Goal: Task Accomplishment & Management: Complete application form

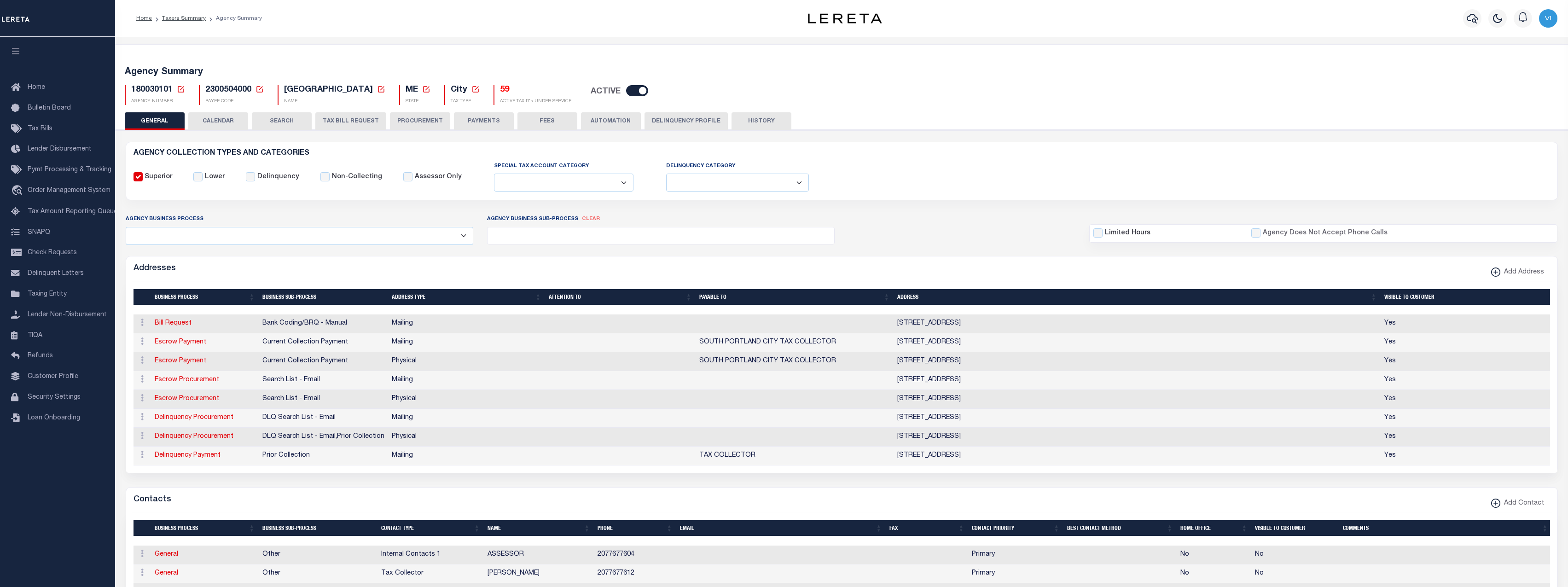
select select
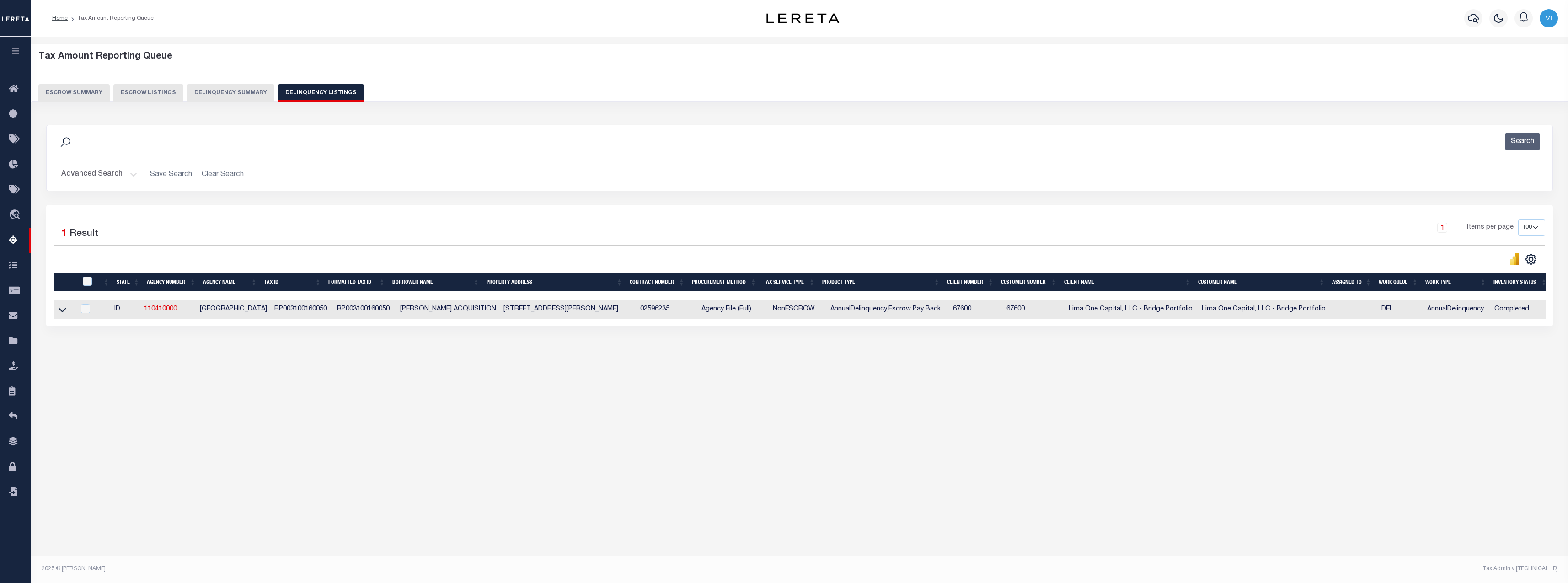
select select "100"
drag, startPoint x: 0, startPoint y: 0, endPoint x: 458, endPoint y: 225, distance: 510.3
click at [458, 225] on div "1 Items per page 10 25 50 100 500" at bounding box center [988, 231] width 1115 height 24
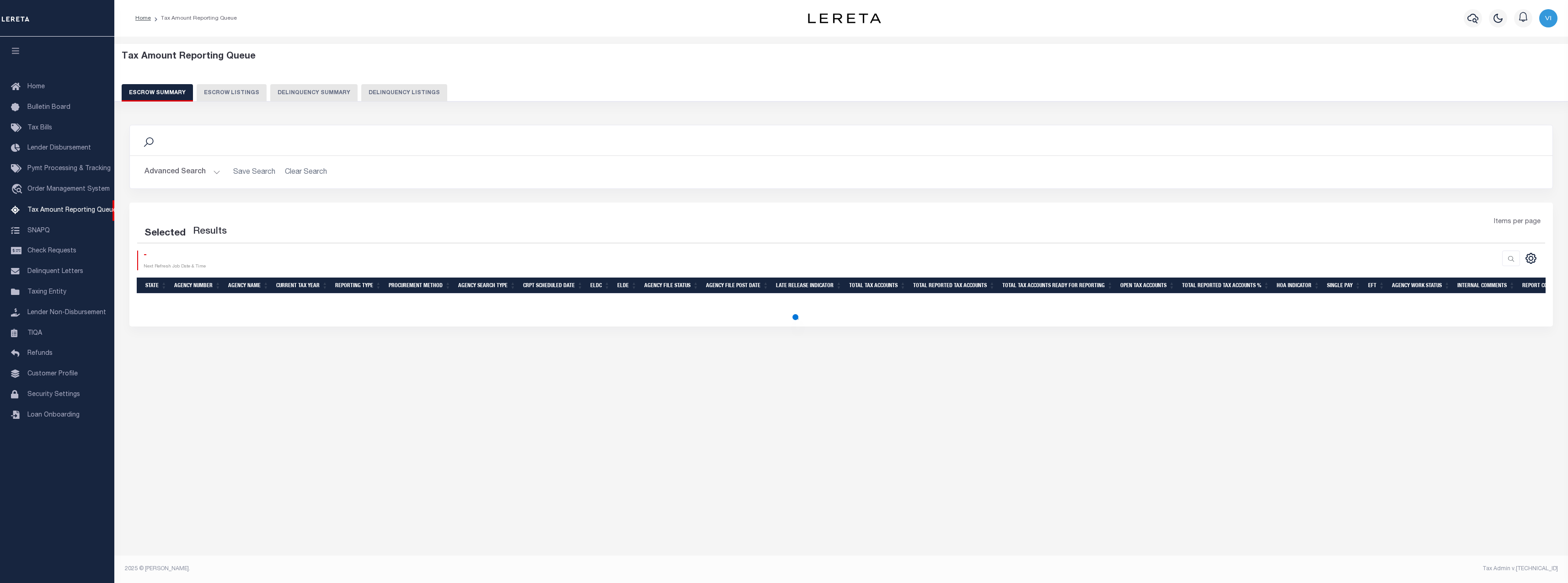
select select "100"
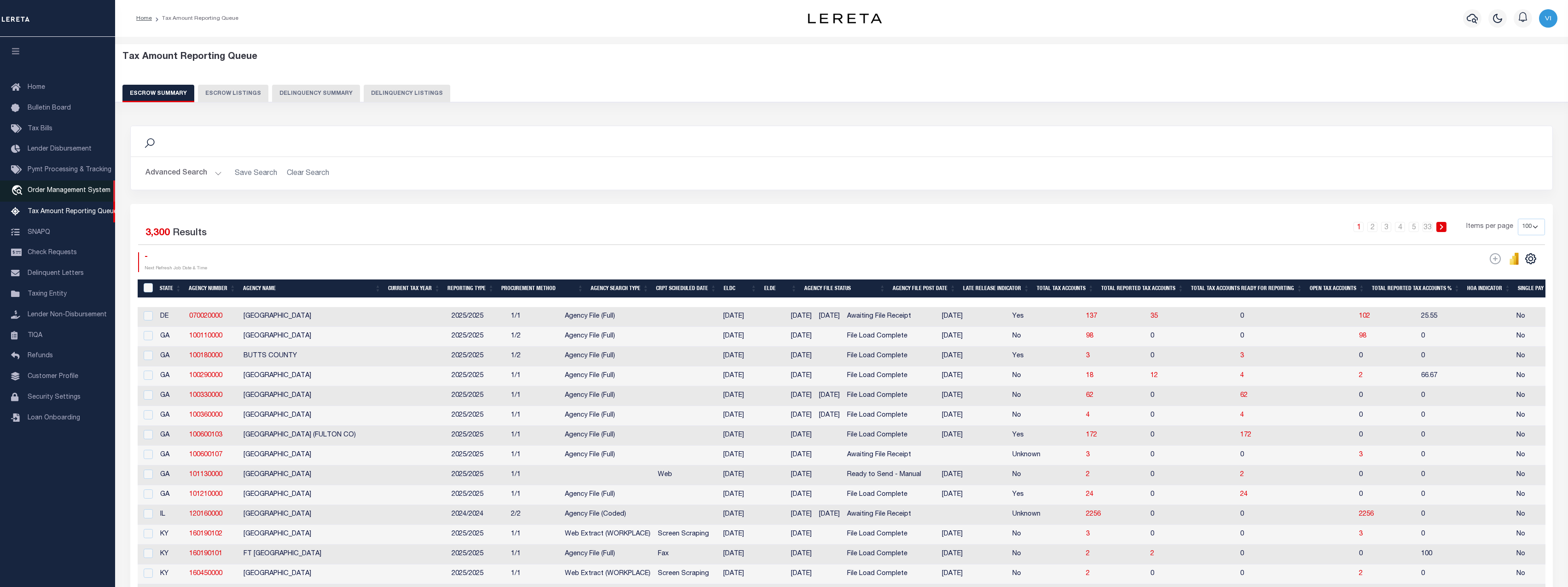
click at [67, 192] on span "Order Management System" at bounding box center [69, 191] width 83 height 7
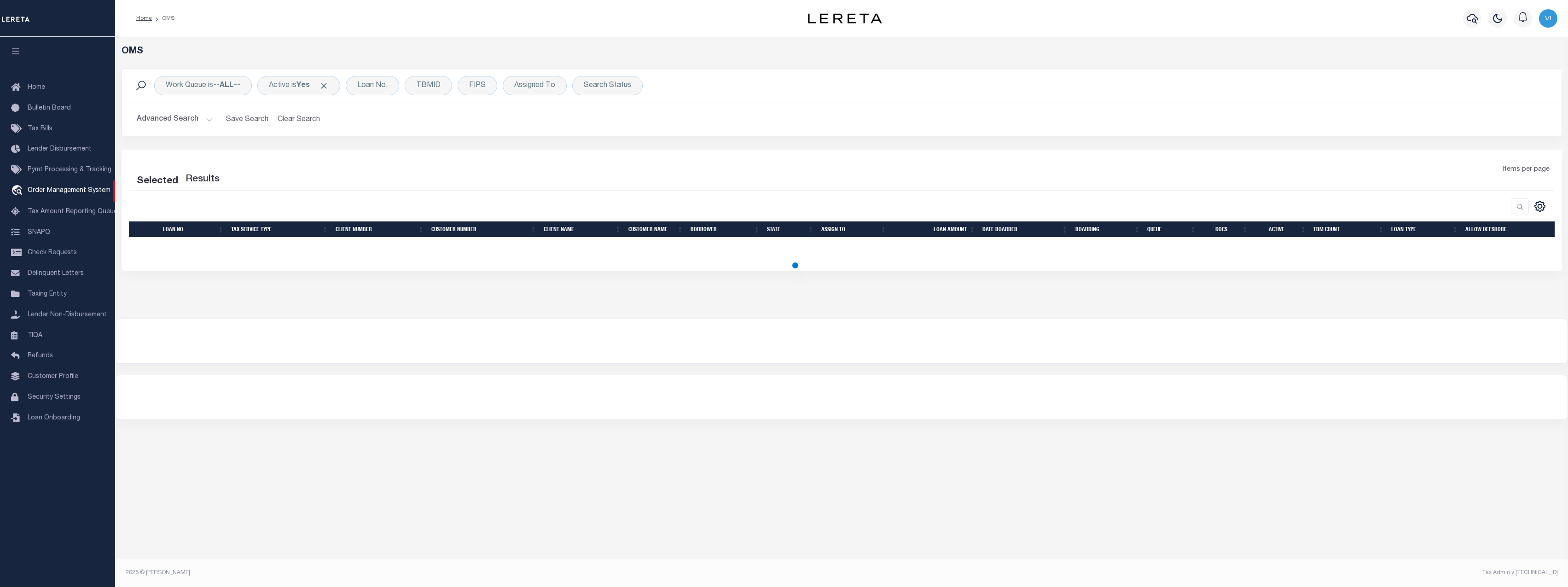
select select "200"
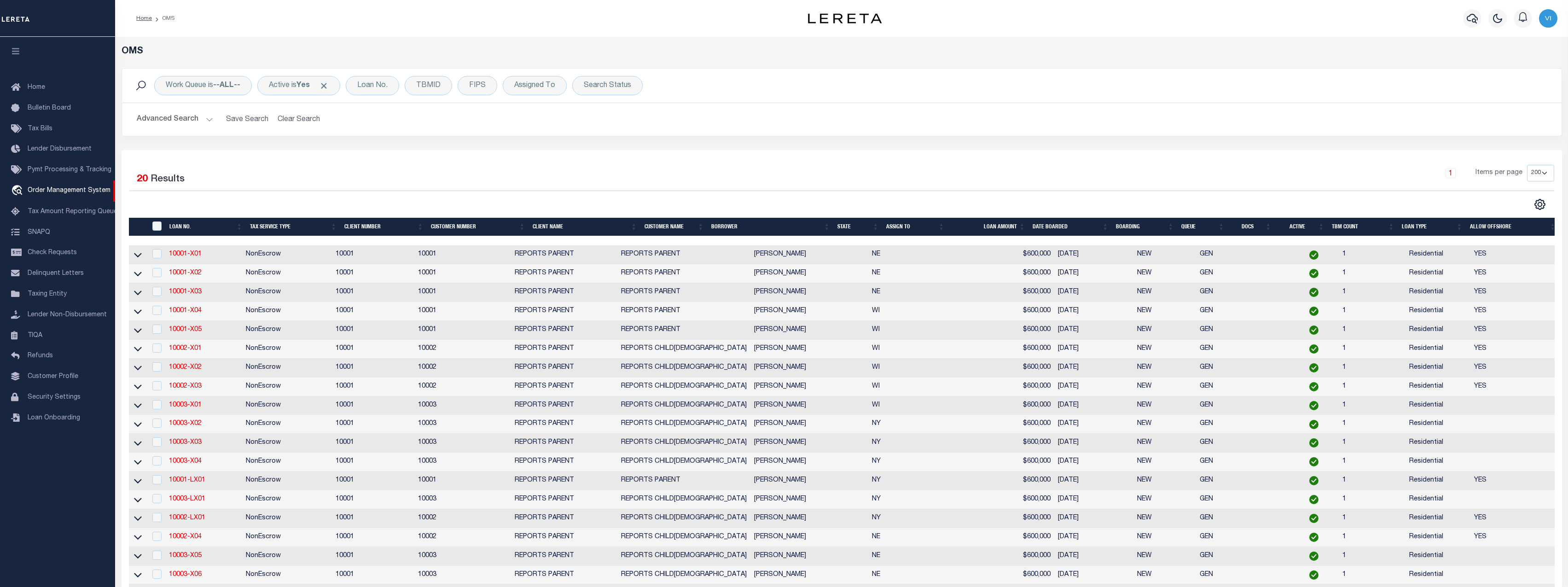
scroll to position [218, 0]
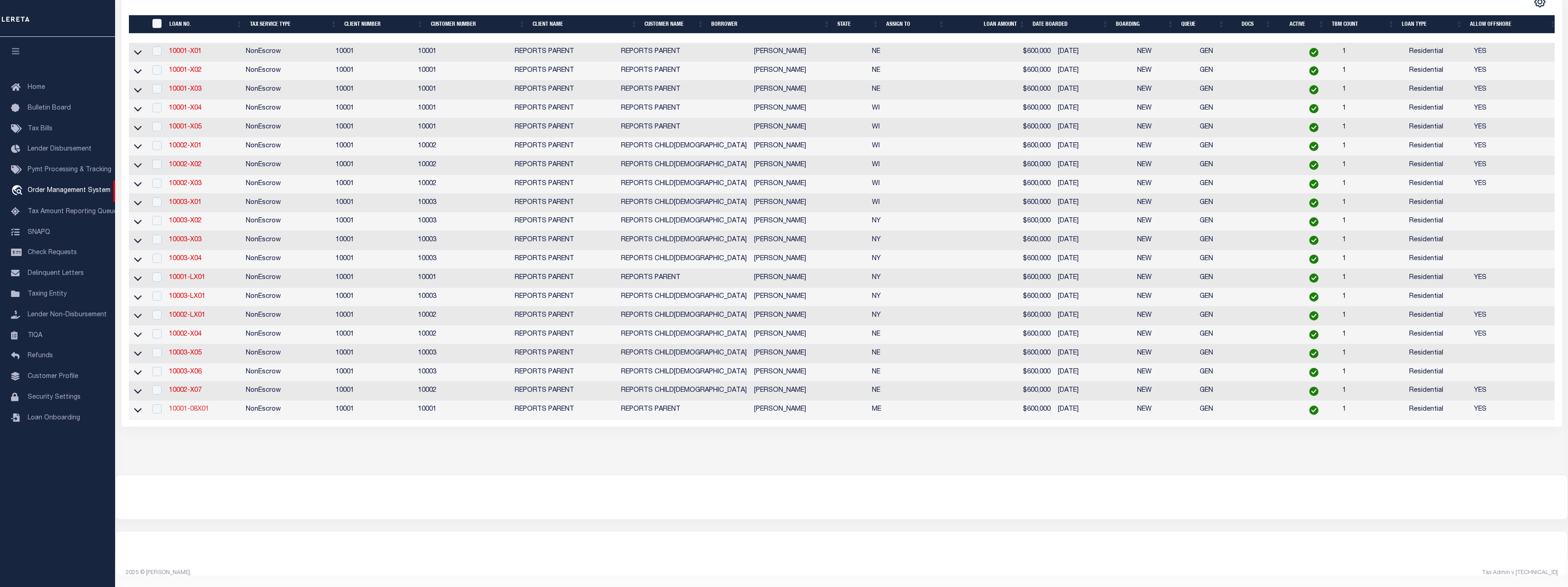
click at [200, 406] on link "10001-08X01" at bounding box center [189, 409] width 40 height 7
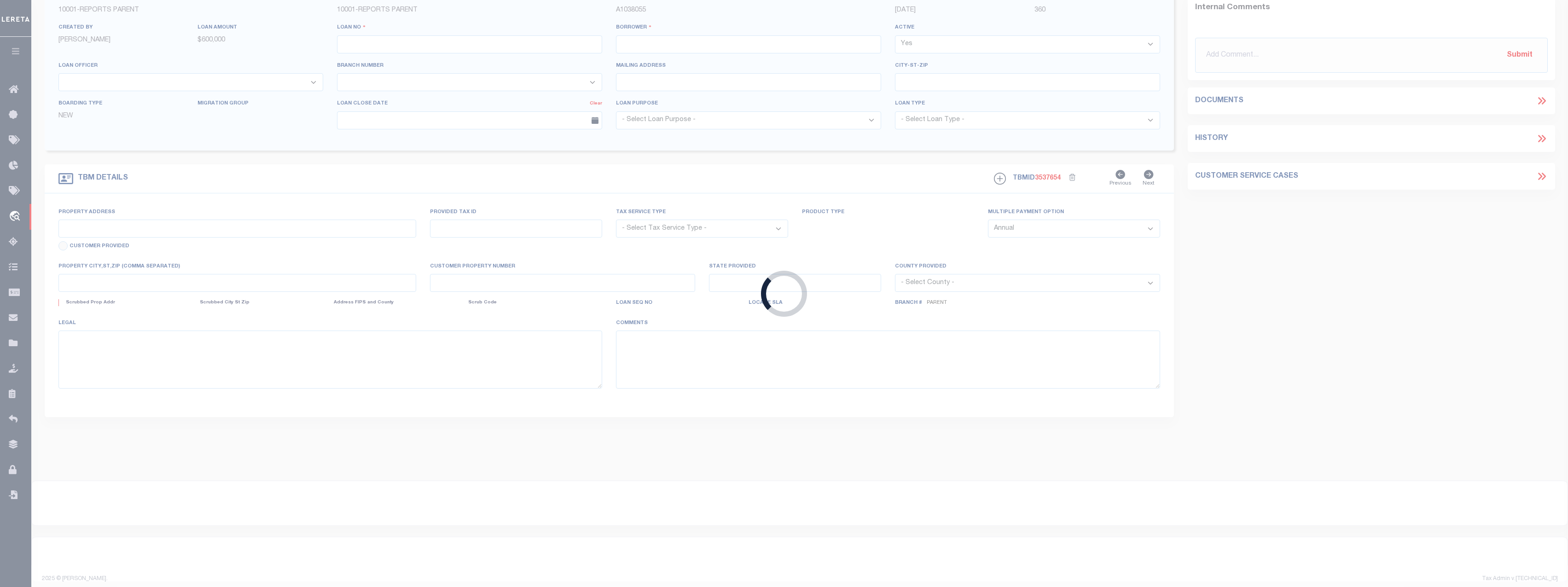
type input "10001-08X01"
type input "VIGNESH SUDHAKAR"
select select
type input "10/07/2025"
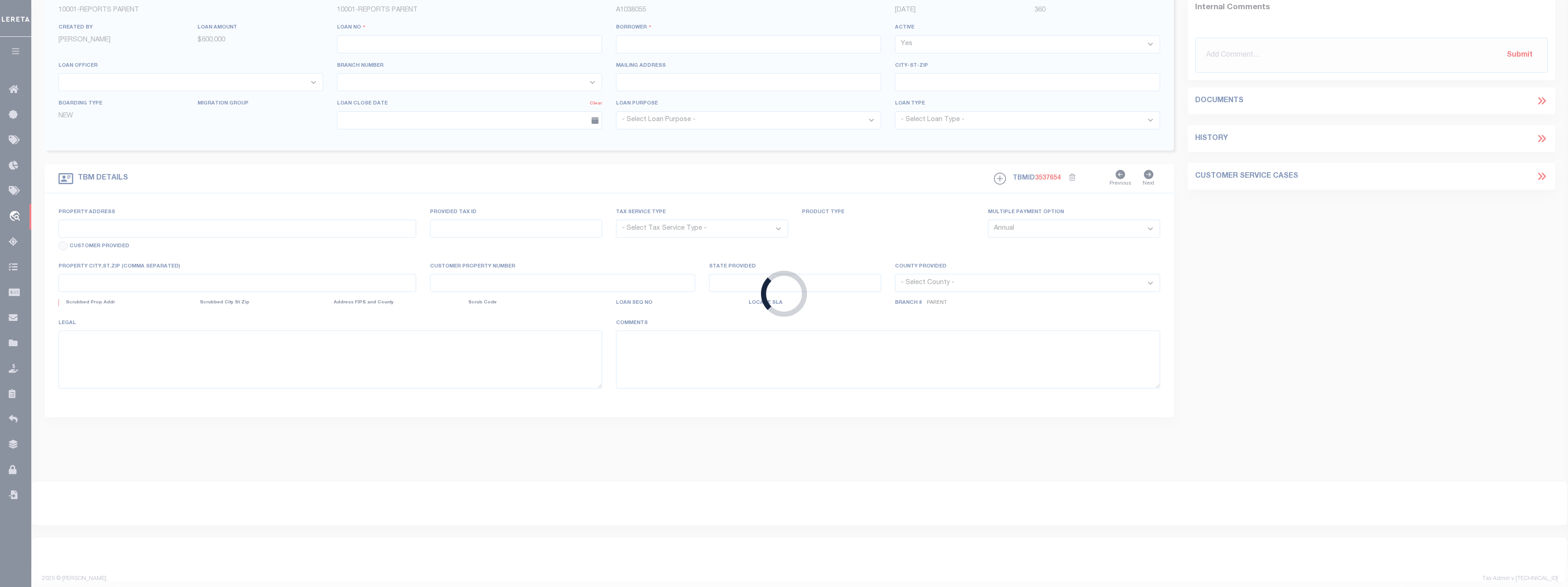
select select "10"
select select "NonEscrow"
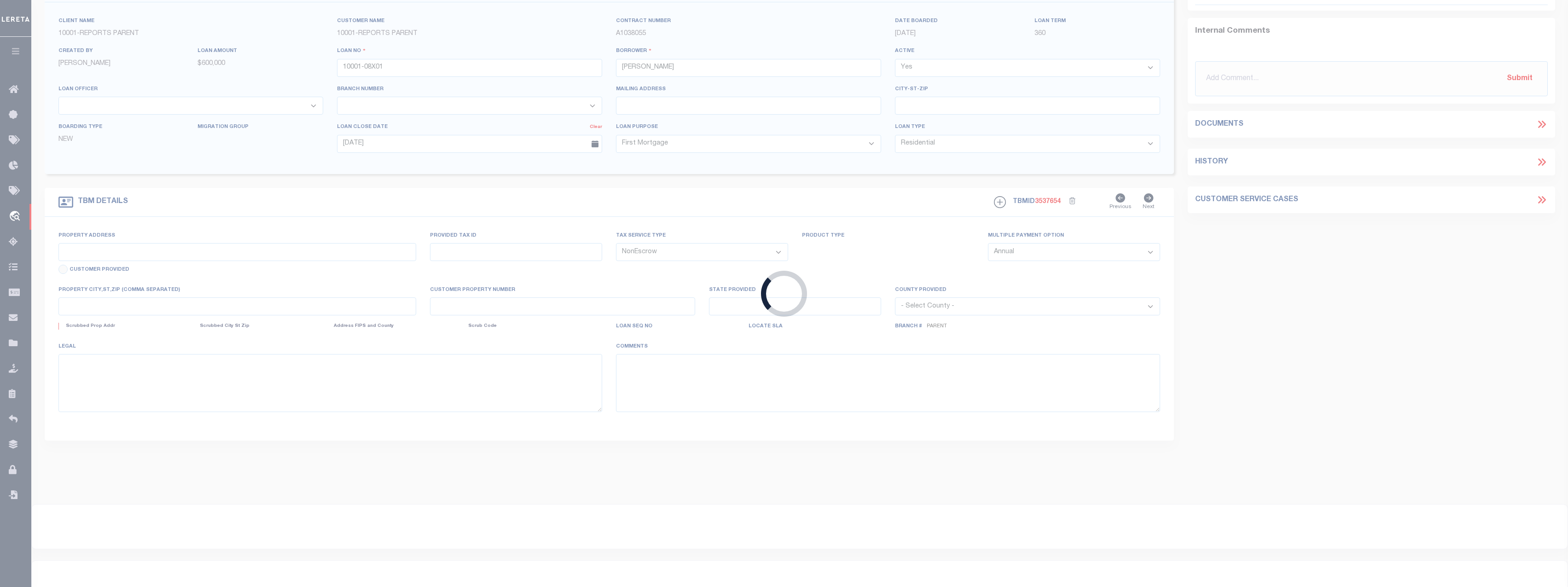
type input "22 TAYLOR ST"
select select
type input "SOUTH PORTLAND ME 04106-3850"
type input "10001-X01"
type input "ME"
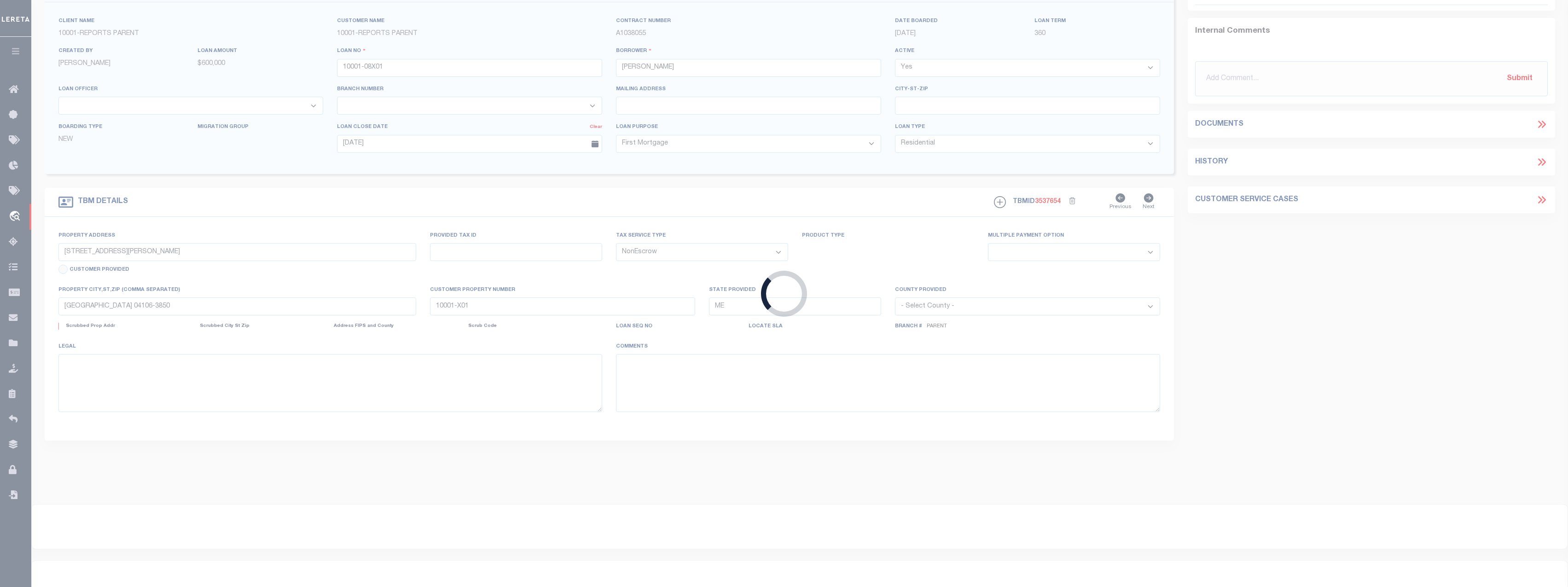
select select
select select "155747"
select select "26358"
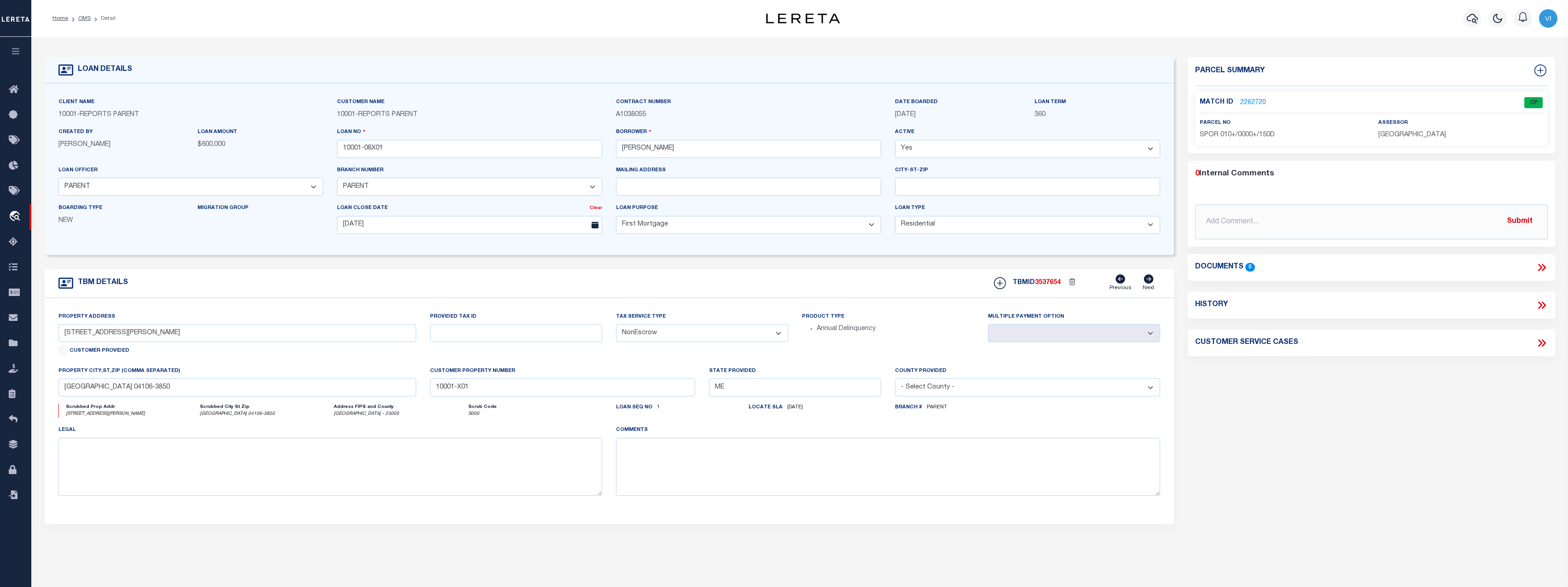
click at [1253, 99] on link "2262720" at bounding box center [1253, 103] width 26 height 10
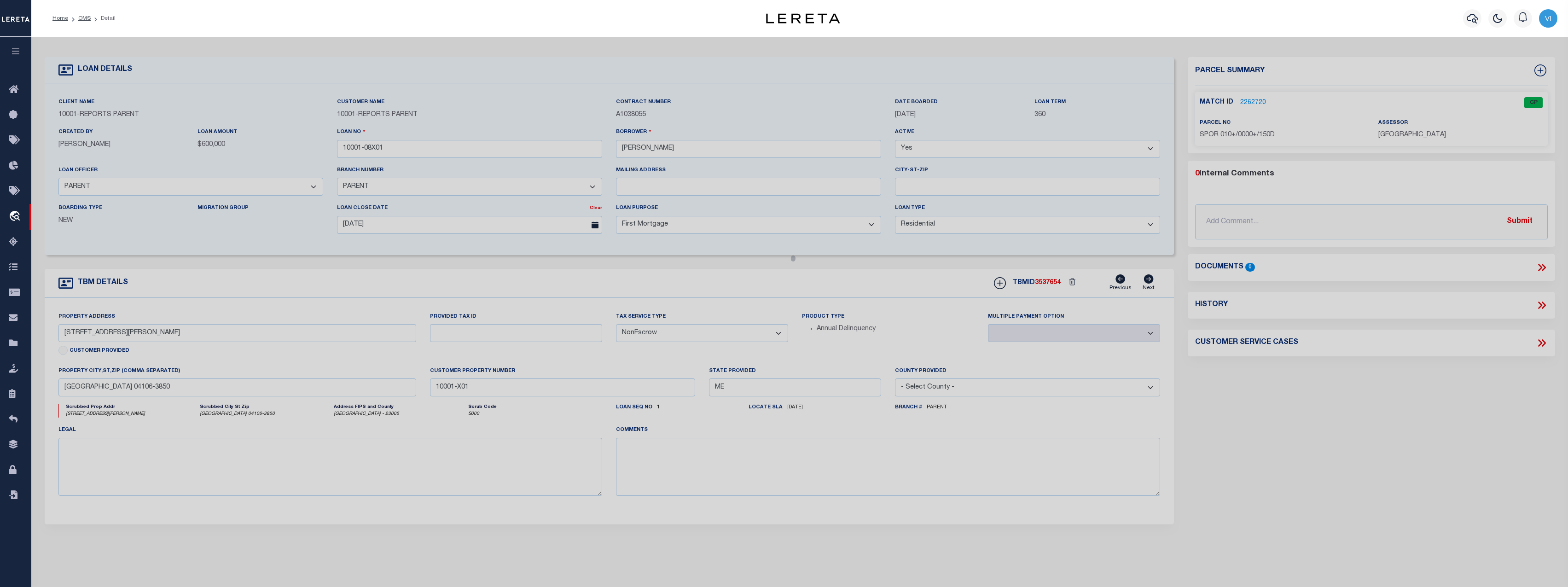
checkbox input "false"
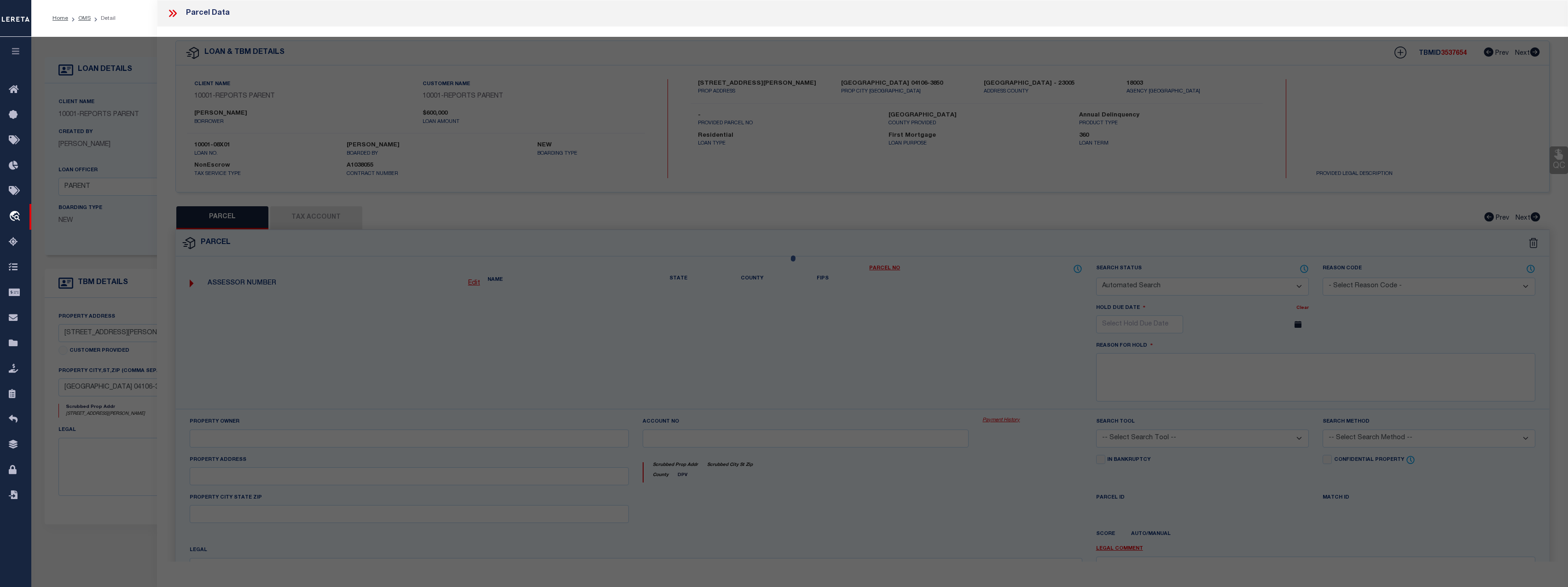
select select "CP"
type input "DUGAN,EILLEN S"
select select "ATL"
select select "ADD"
type input "22 TAYLOR ST"
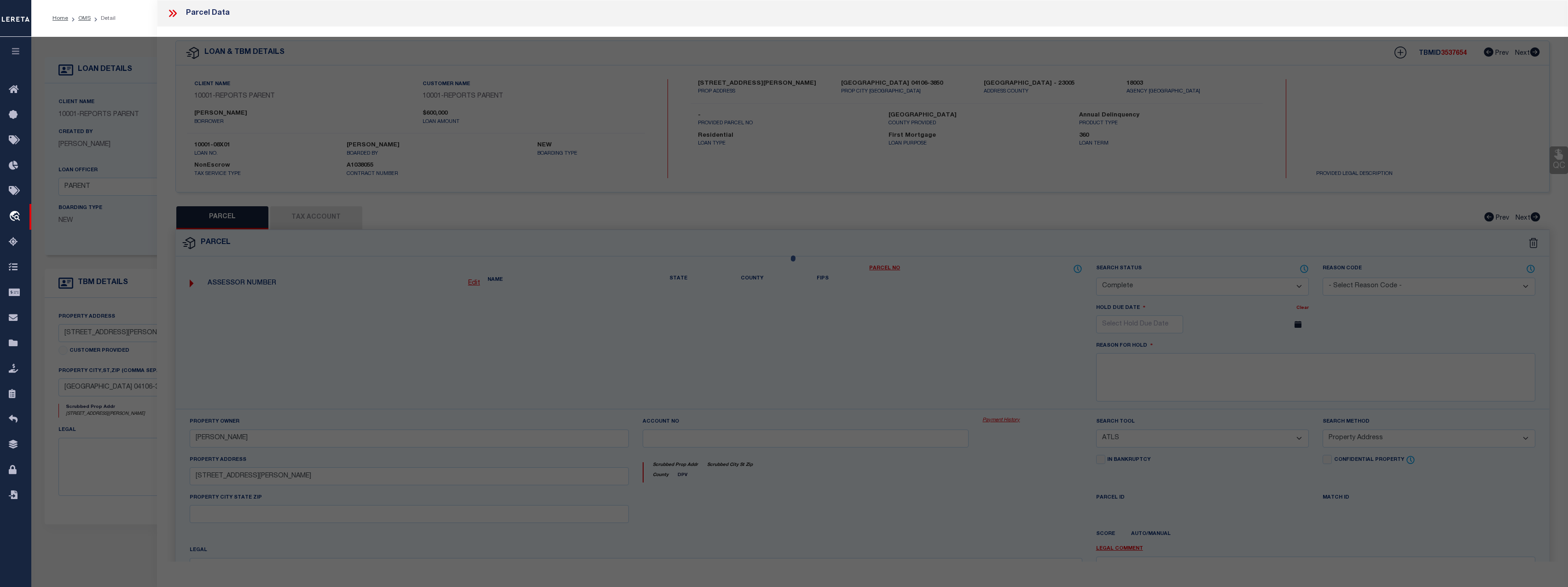
checkbox input "false"
type input "SOUTH PORTLAND, ME 04106"
type textarea "LOT:150-D CITY/[GEOGRAPHIC_DATA]/TWP:[GEOGRAPHIC_DATA]"
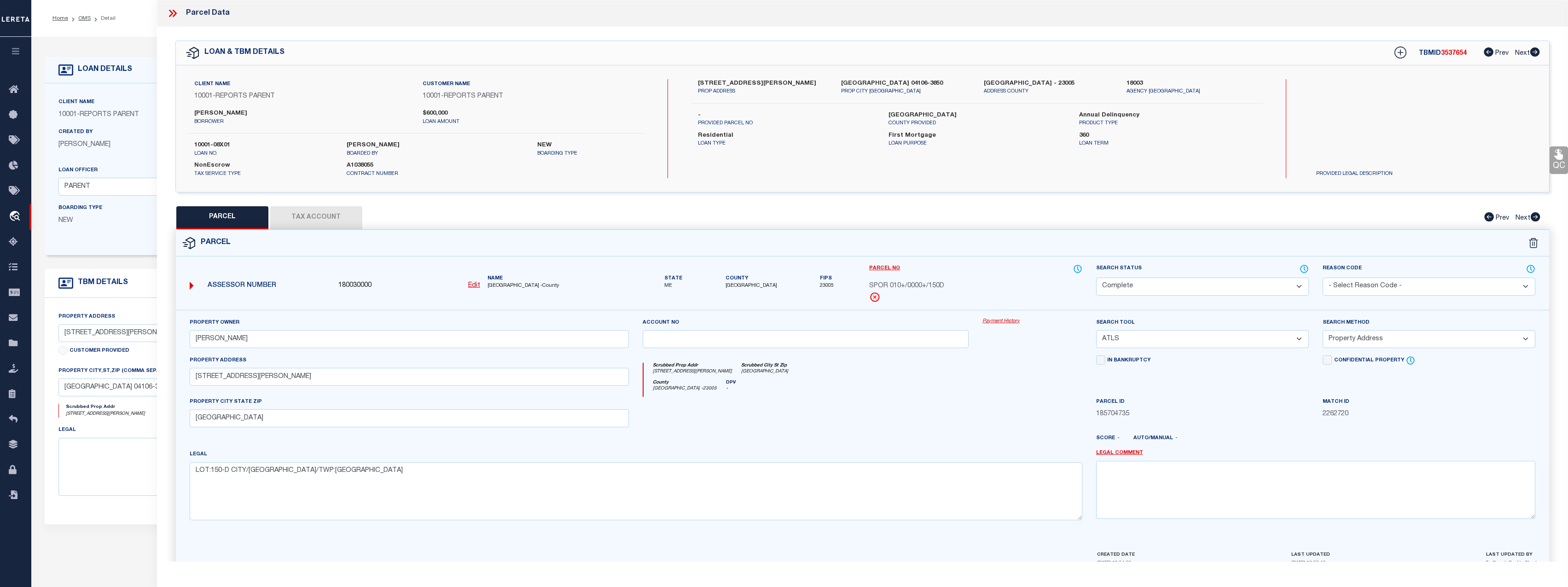
click at [1011, 320] on link "Payment History" at bounding box center [1032, 321] width 99 height 8
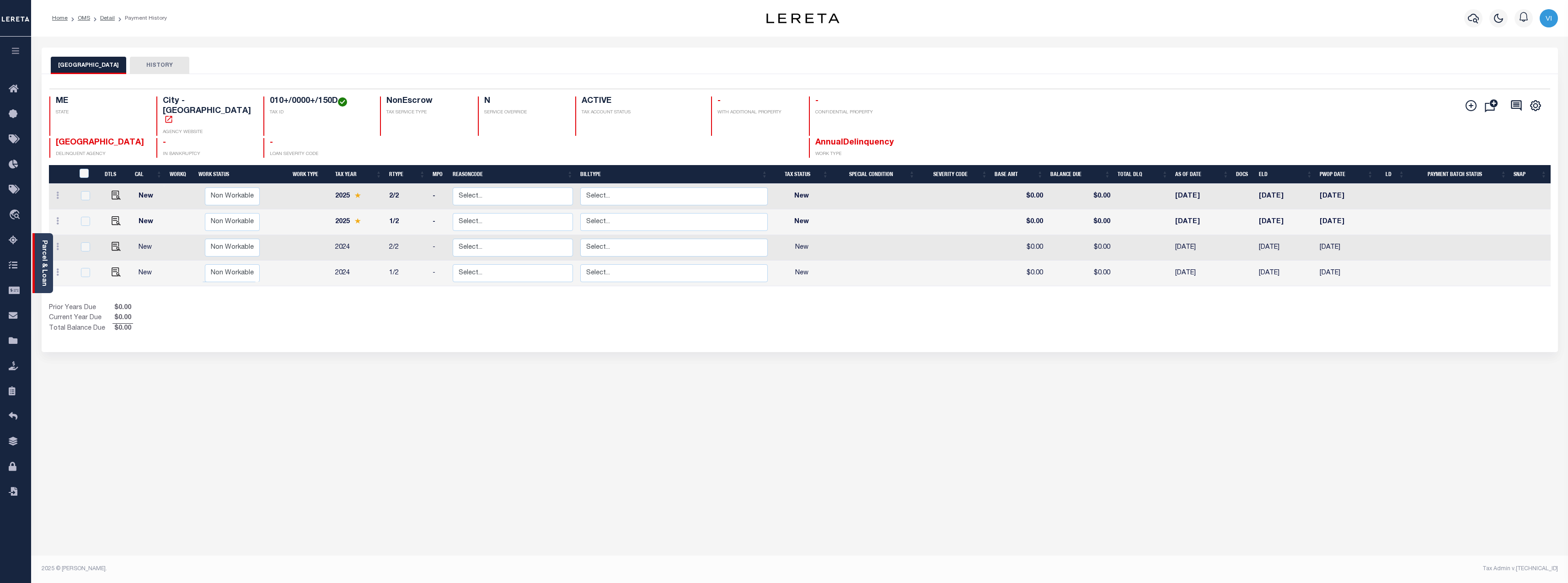
click at [49, 259] on div "Parcel & Loan" at bounding box center [43, 263] width 21 height 60
click at [51, 265] on div "Parcel & Loan" at bounding box center [43, 263] width 21 height 60
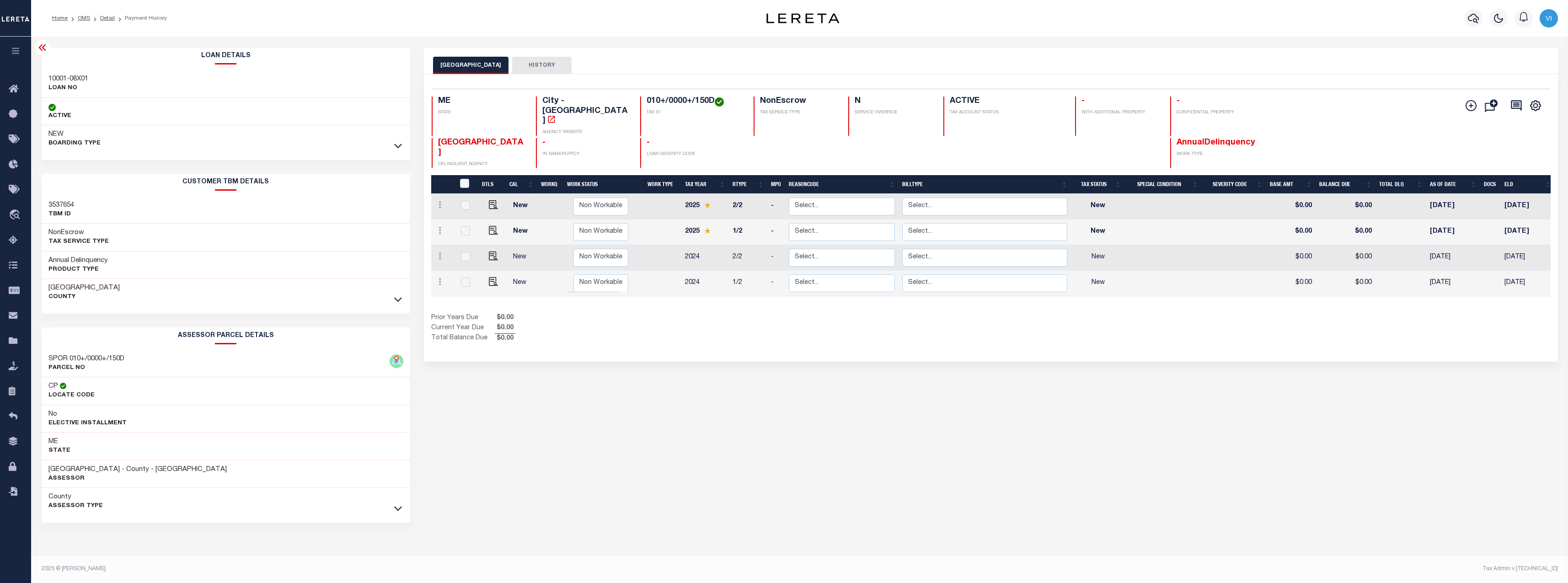
click at [60, 206] on h3 "3537654" at bounding box center [61, 205] width 26 height 9
copy h3 "3537654"
